Goal: Transaction & Acquisition: Purchase product/service

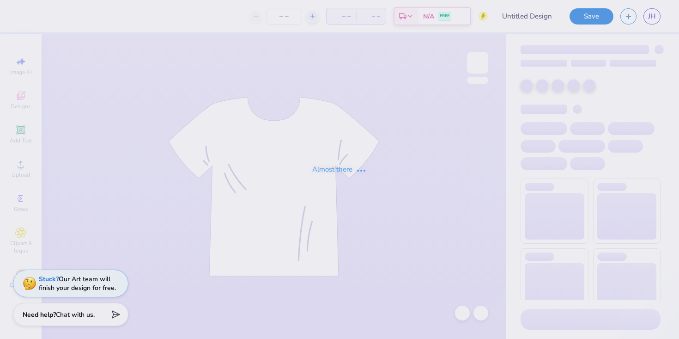
type input "Fall rush"
type input "50"
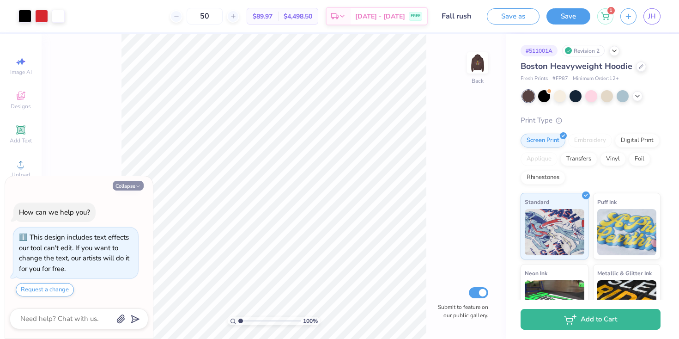
click at [140, 182] on button "Collapse" at bounding box center [128, 186] width 31 height 10
type textarea "x"
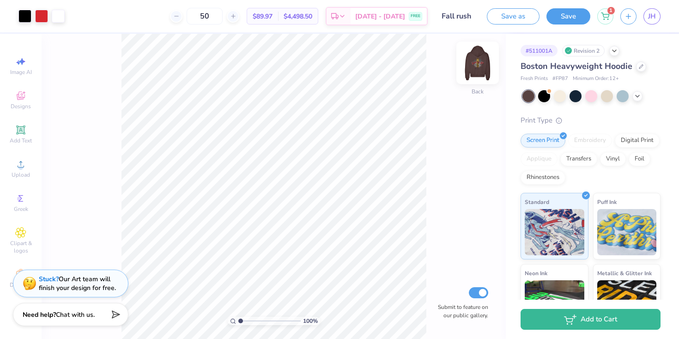
click at [479, 61] on img at bounding box center [477, 62] width 37 height 37
click at [75, 18] on icon at bounding box center [73, 15] width 7 height 7
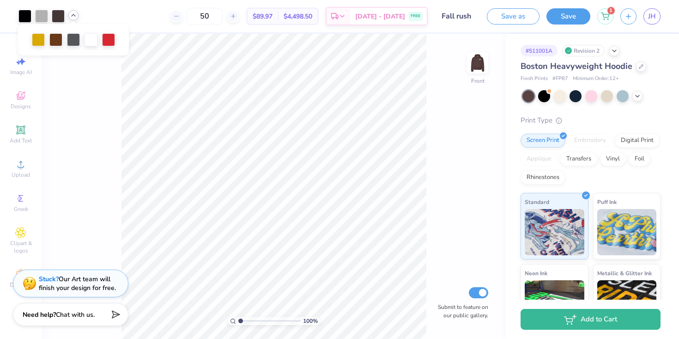
click at [123, 11] on div "50 $89.97 Per Item $4,498.50 Total Est. Delivery [DATE] - [DATE] FREE" at bounding box center [256, 16] width 342 height 32
click at [61, 14] on div at bounding box center [58, 15] width 13 height 13
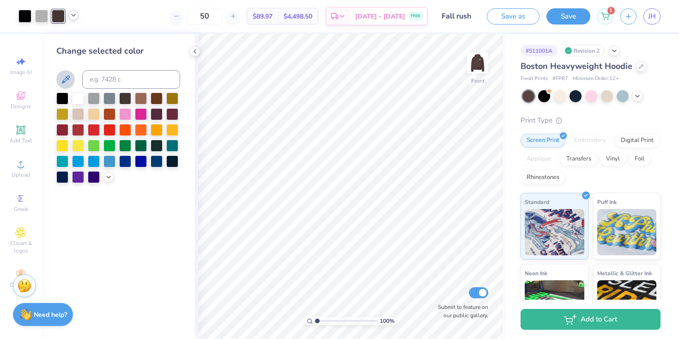
click at [66, 79] on icon at bounding box center [66, 79] width 8 height 8
click at [108, 177] on icon at bounding box center [108, 175] width 7 height 7
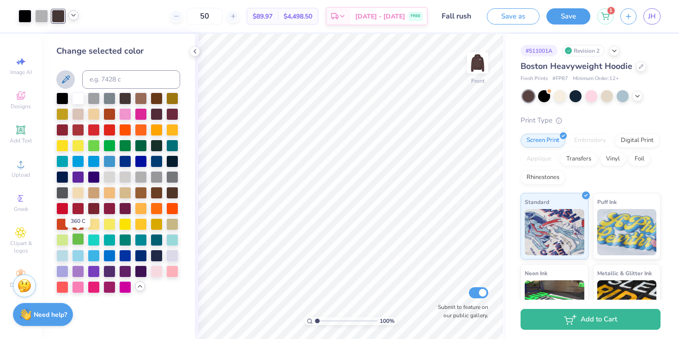
click at [79, 243] on div at bounding box center [78, 239] width 12 height 12
click at [439, 274] on icon at bounding box center [440, 272] width 9 height 9
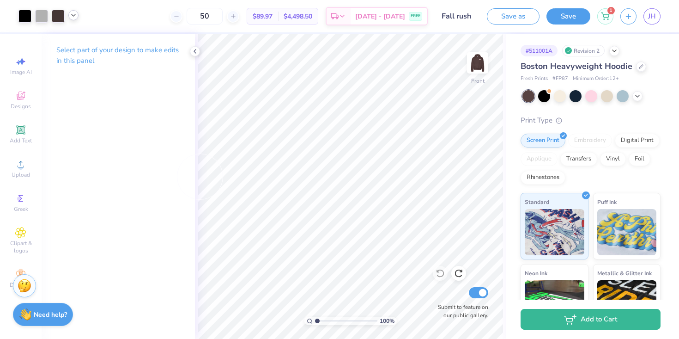
click at [77, 16] on icon at bounding box center [73, 15] width 7 height 7
click at [76, 38] on div at bounding box center [73, 38] width 13 height 13
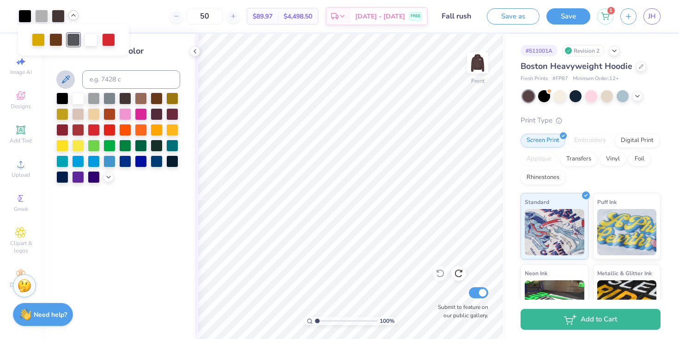
click at [109, 171] on div at bounding box center [118, 137] width 124 height 91
click at [109, 178] on icon at bounding box center [108, 175] width 7 height 7
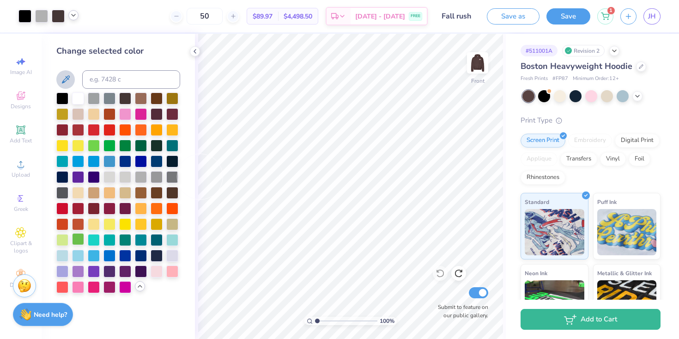
click at [82, 240] on div at bounding box center [78, 239] width 12 height 12
click at [195, 54] on icon at bounding box center [194, 51] width 7 height 7
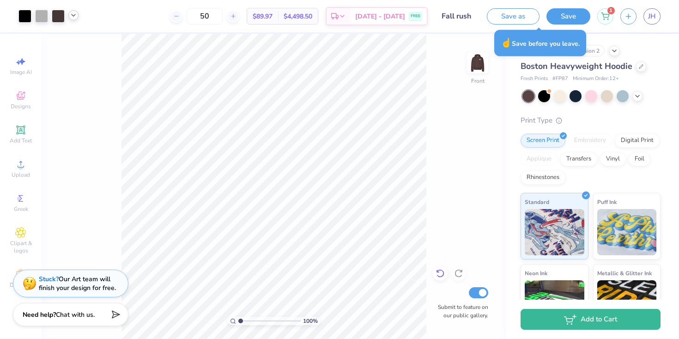
click at [439, 278] on icon at bounding box center [440, 272] width 9 height 9
